Goal: Information Seeking & Learning: Check status

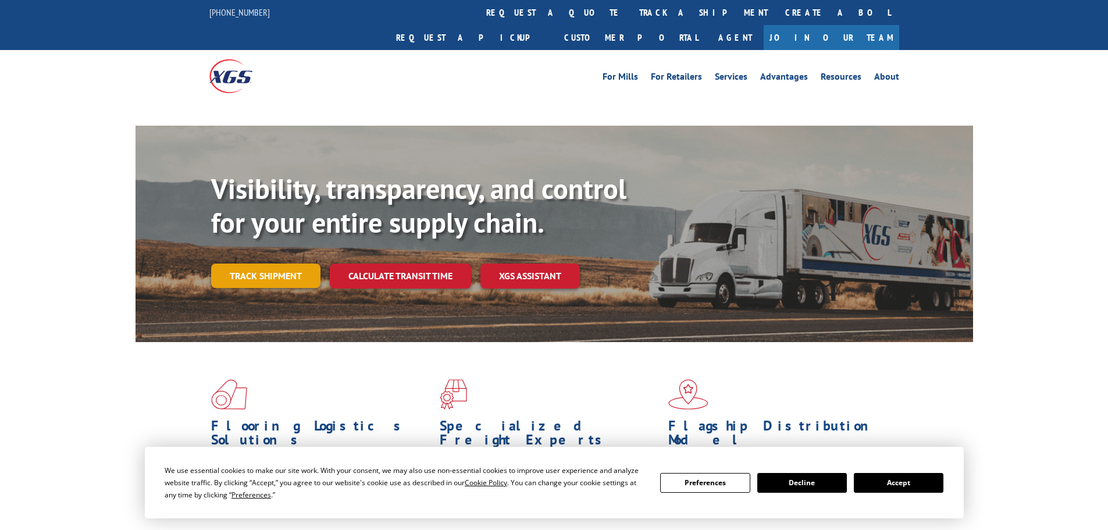
click at [271, 263] on link "Track shipment" at bounding box center [265, 275] width 109 height 24
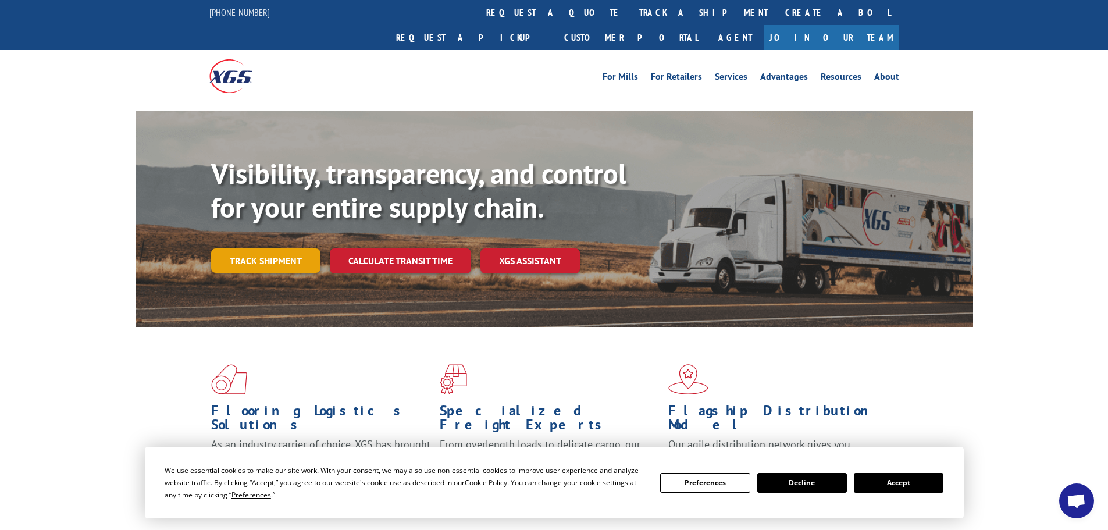
click at [284, 248] on link "Track shipment" at bounding box center [265, 260] width 109 height 24
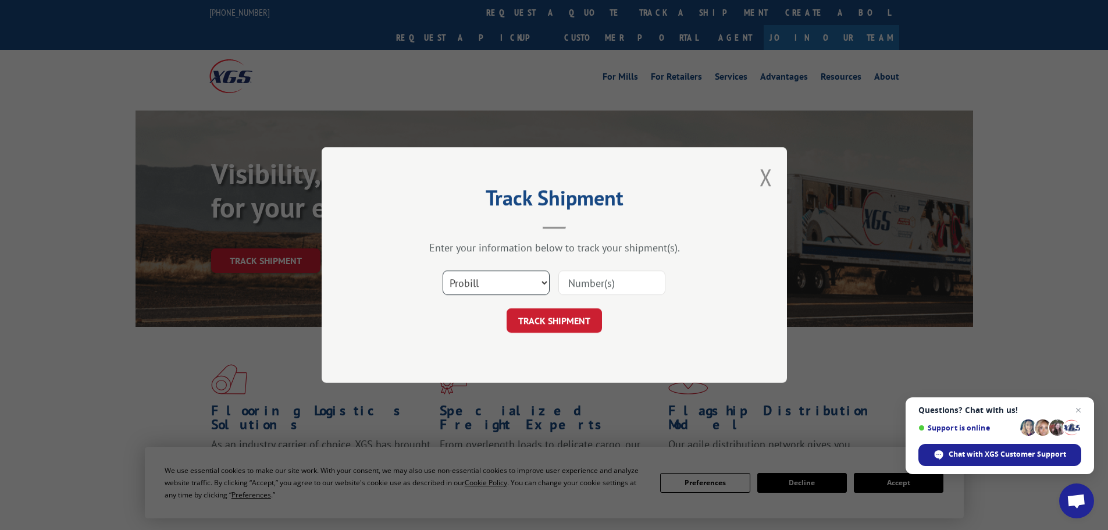
click at [523, 287] on select "Select category... Probill BOL PO" at bounding box center [496, 282] width 107 height 24
select select "po"
click at [443, 270] on select "Select category... Probill BOL PO" at bounding box center [496, 282] width 107 height 24
click at [593, 286] on input at bounding box center [611, 282] width 107 height 24
paste input "61511300"
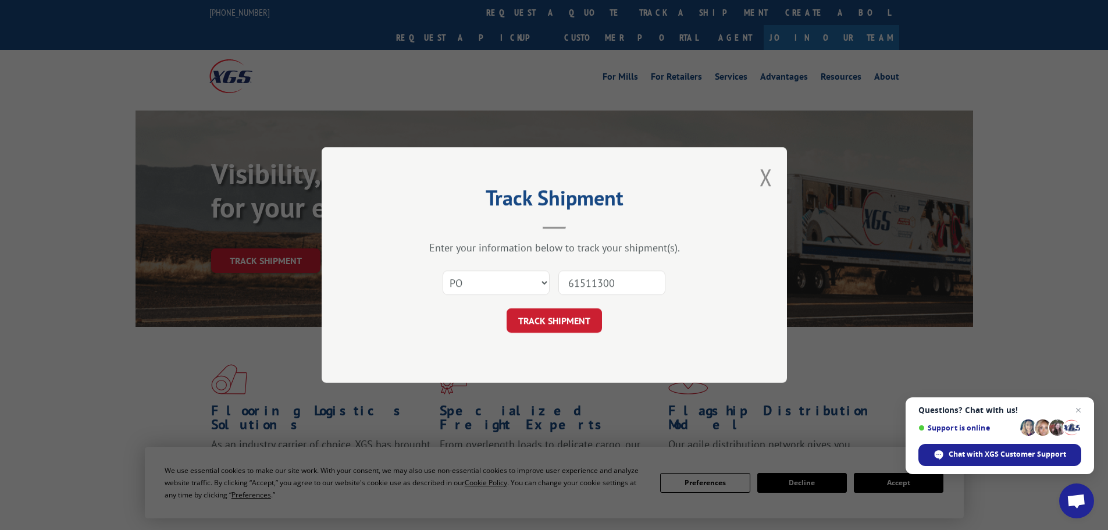
type input "61511300"
click at [507, 308] on button "TRACK SHIPMENT" at bounding box center [554, 320] width 95 height 24
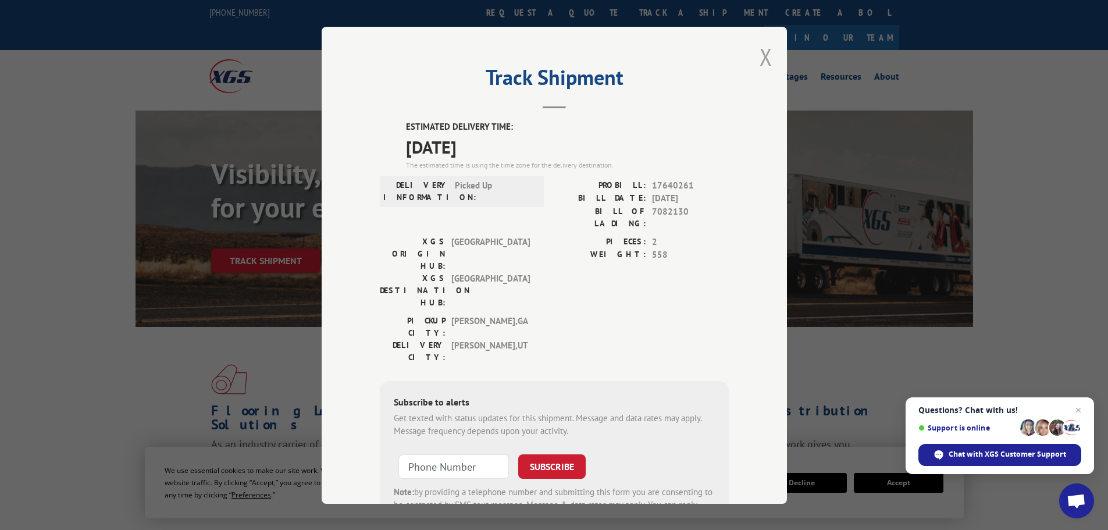
click at [760, 54] on button "Close modal" at bounding box center [766, 56] width 13 height 31
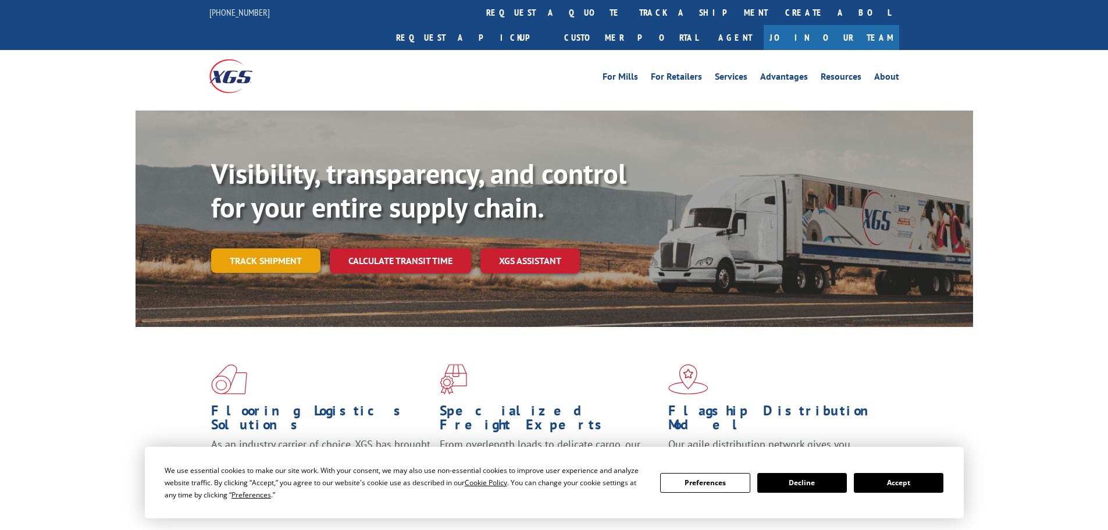
click at [280, 248] on link "Track shipment" at bounding box center [265, 260] width 109 height 24
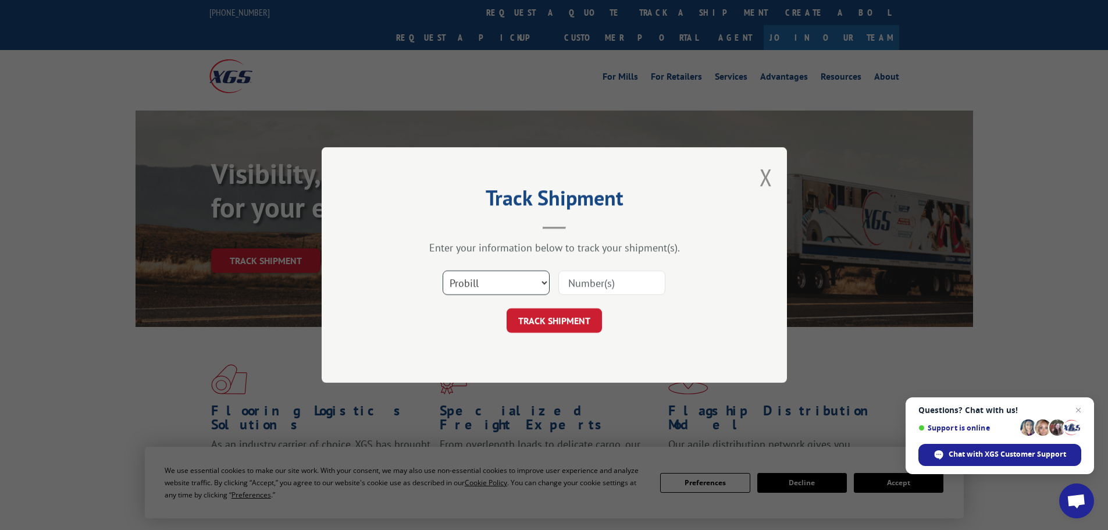
click at [499, 272] on select "Select category... Probill BOL PO" at bounding box center [496, 282] width 107 height 24
select select "po"
click at [443, 270] on select "Select category... Probill BOL PO" at bounding box center [496, 282] width 107 height 24
click at [625, 286] on input at bounding box center [611, 282] width 107 height 24
paste input "61511285"
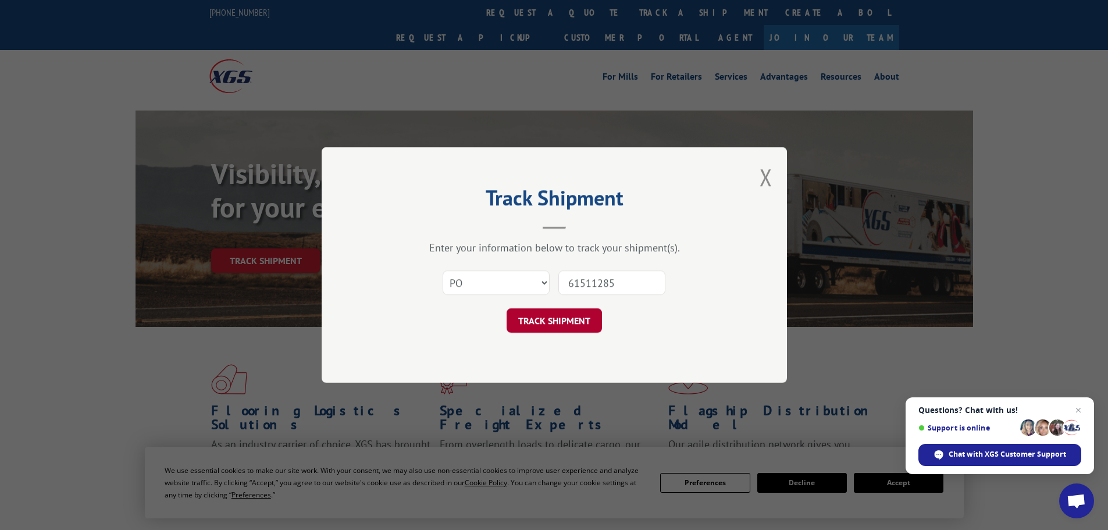
type input "61511285"
click at [561, 322] on button "TRACK SHIPMENT" at bounding box center [554, 320] width 95 height 24
